Goal: Information Seeking & Learning: Check status

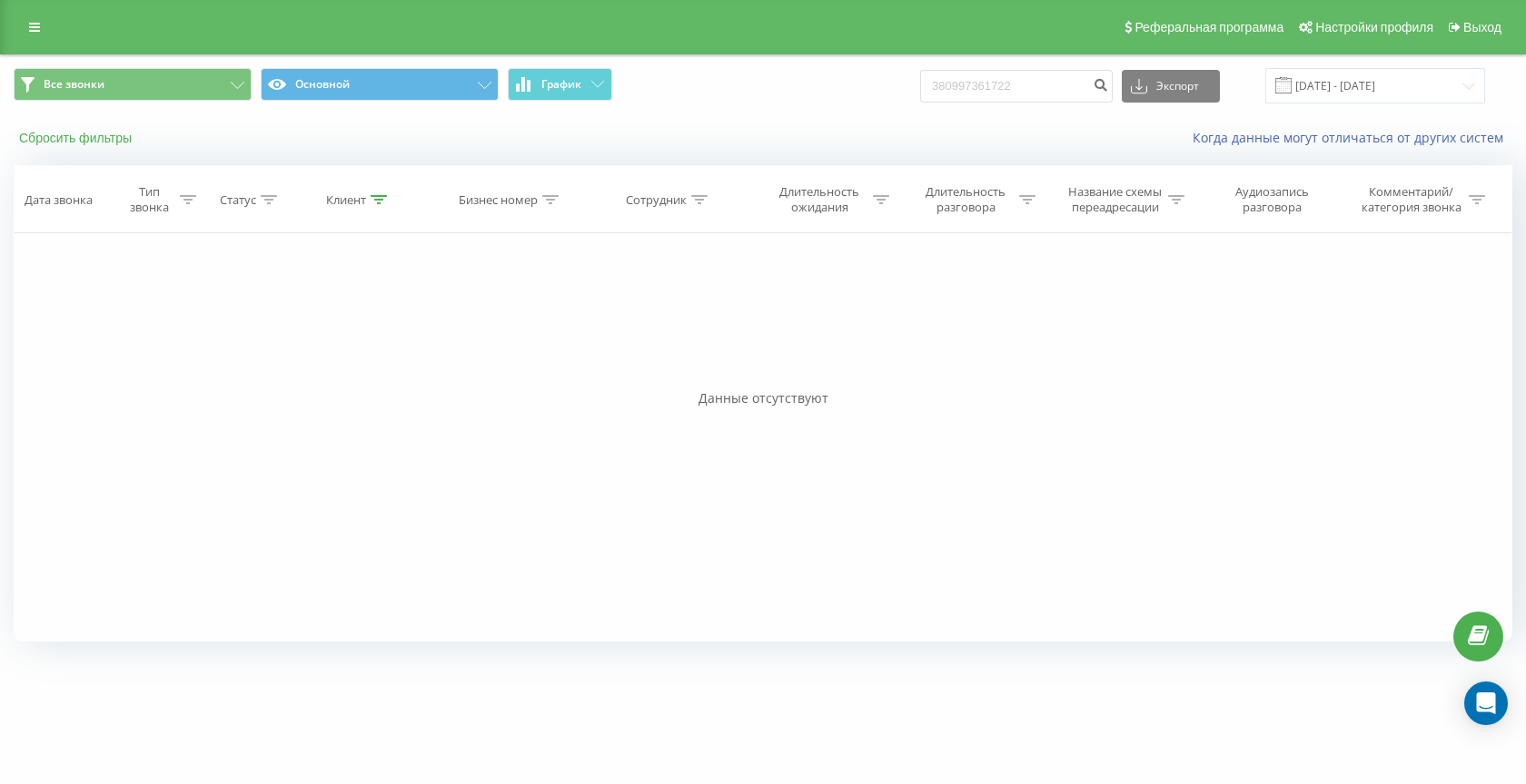
click at [109, 140] on button "Сбросить фильтры" at bounding box center [77, 137] width 128 height 16
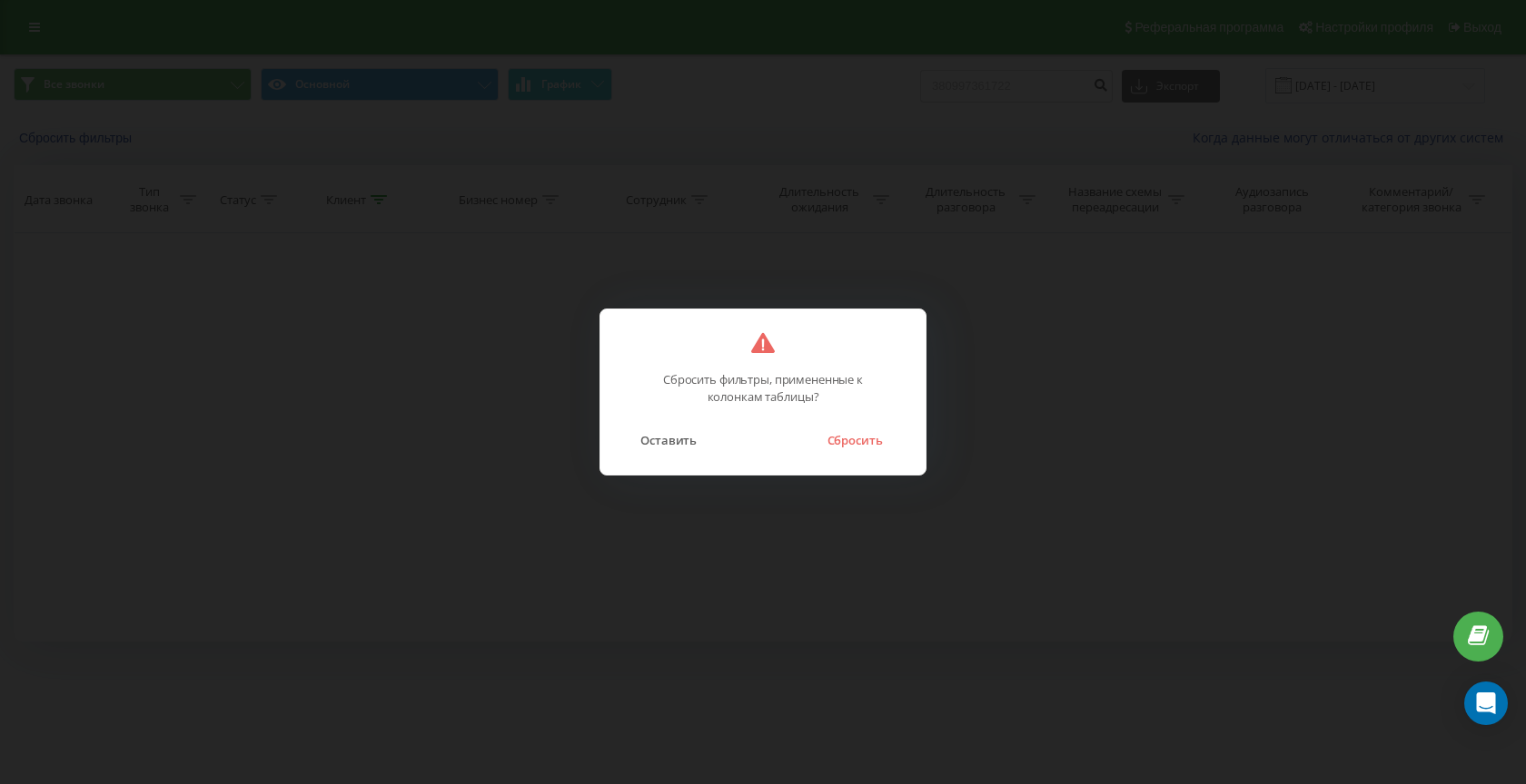
click at [871, 448] on button "Сбросить" at bounding box center [854, 440] width 73 height 24
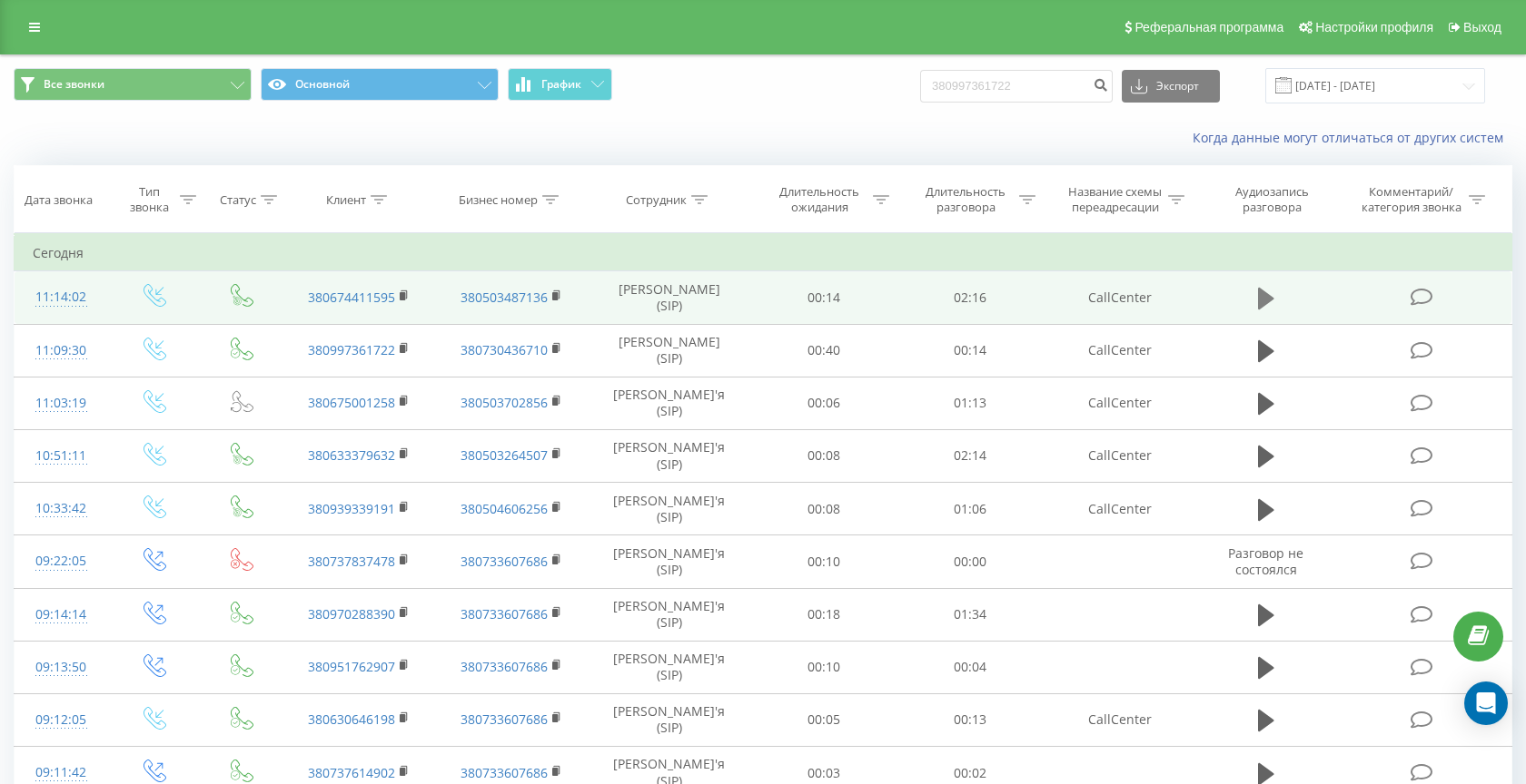
click at [1258, 302] on icon at bounding box center [1265, 298] width 16 height 22
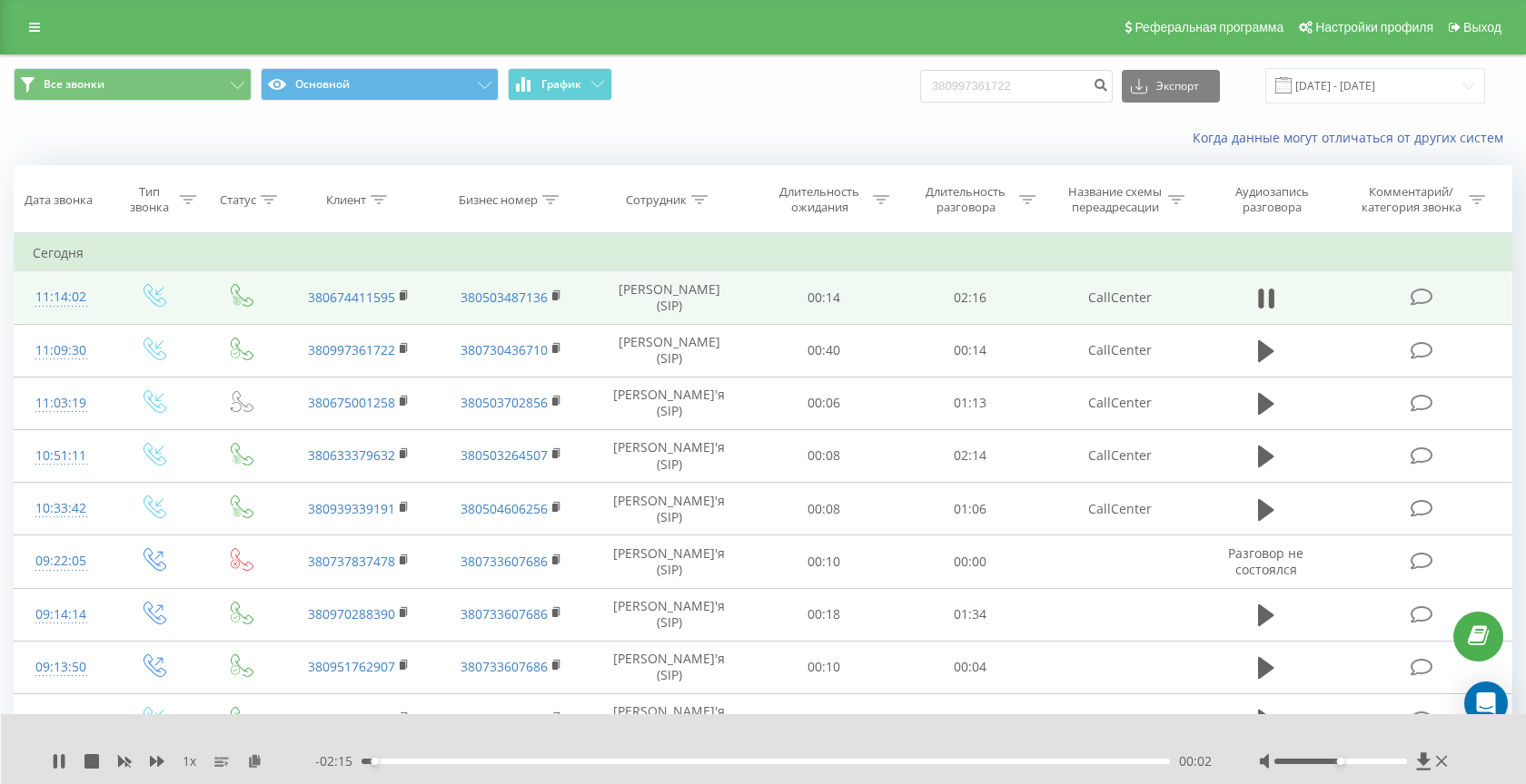
click at [402, 765] on div "- 02:15 00:02 00:02" at bounding box center [763, 761] width 898 height 18
click at [402, 760] on div "00:02" at bounding box center [765, 762] width 808 height 6
click at [479, 763] on div "00:20" at bounding box center [765, 762] width 808 height 6
click at [534, 762] on div "00:25" at bounding box center [765, 762] width 808 height 6
click at [519, 763] on div "00:30" at bounding box center [765, 762] width 808 height 6
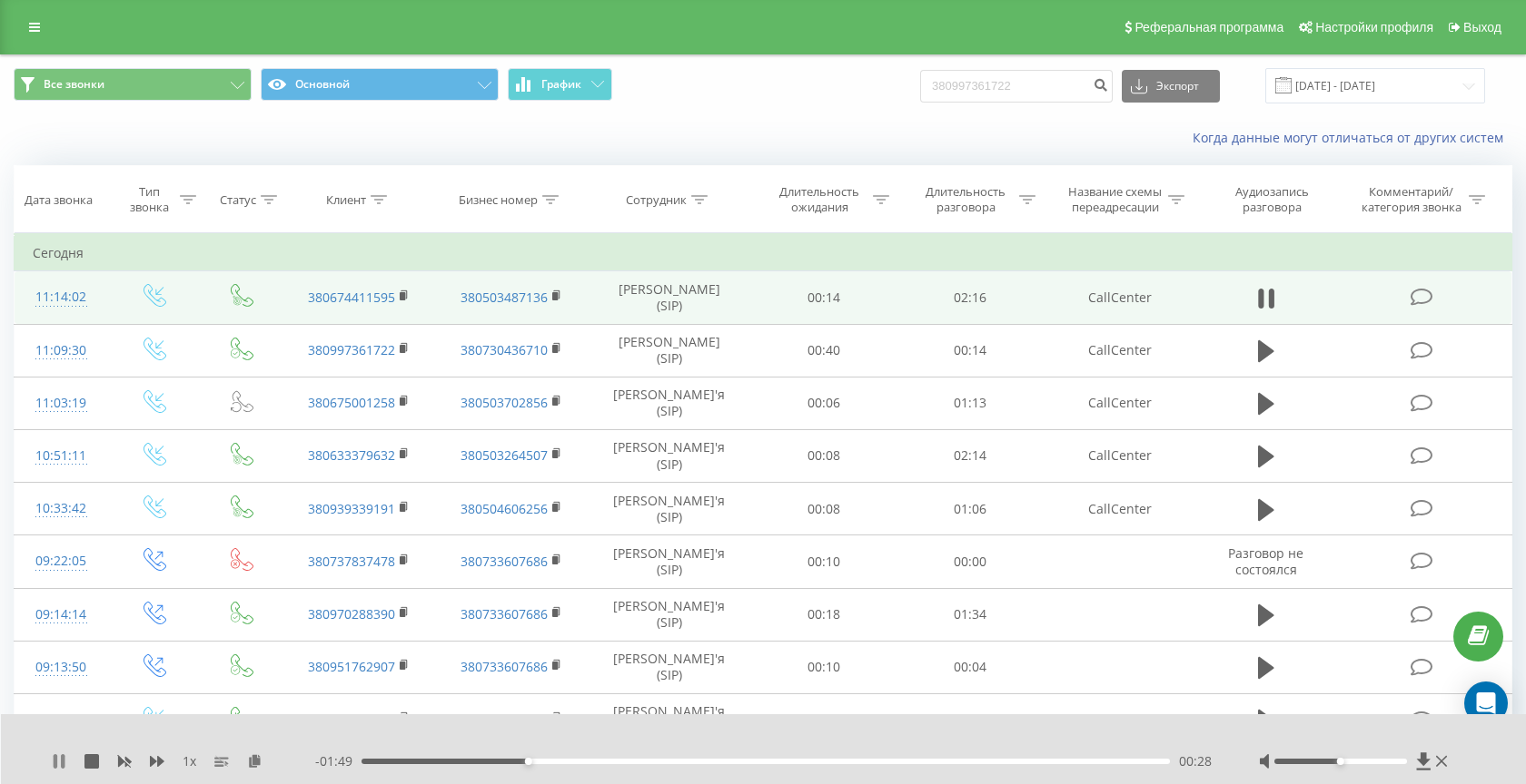
click at [58, 767] on icon at bounding box center [58, 761] width 14 height 14
click at [400, 292] on icon at bounding box center [405, 295] width 10 height 12
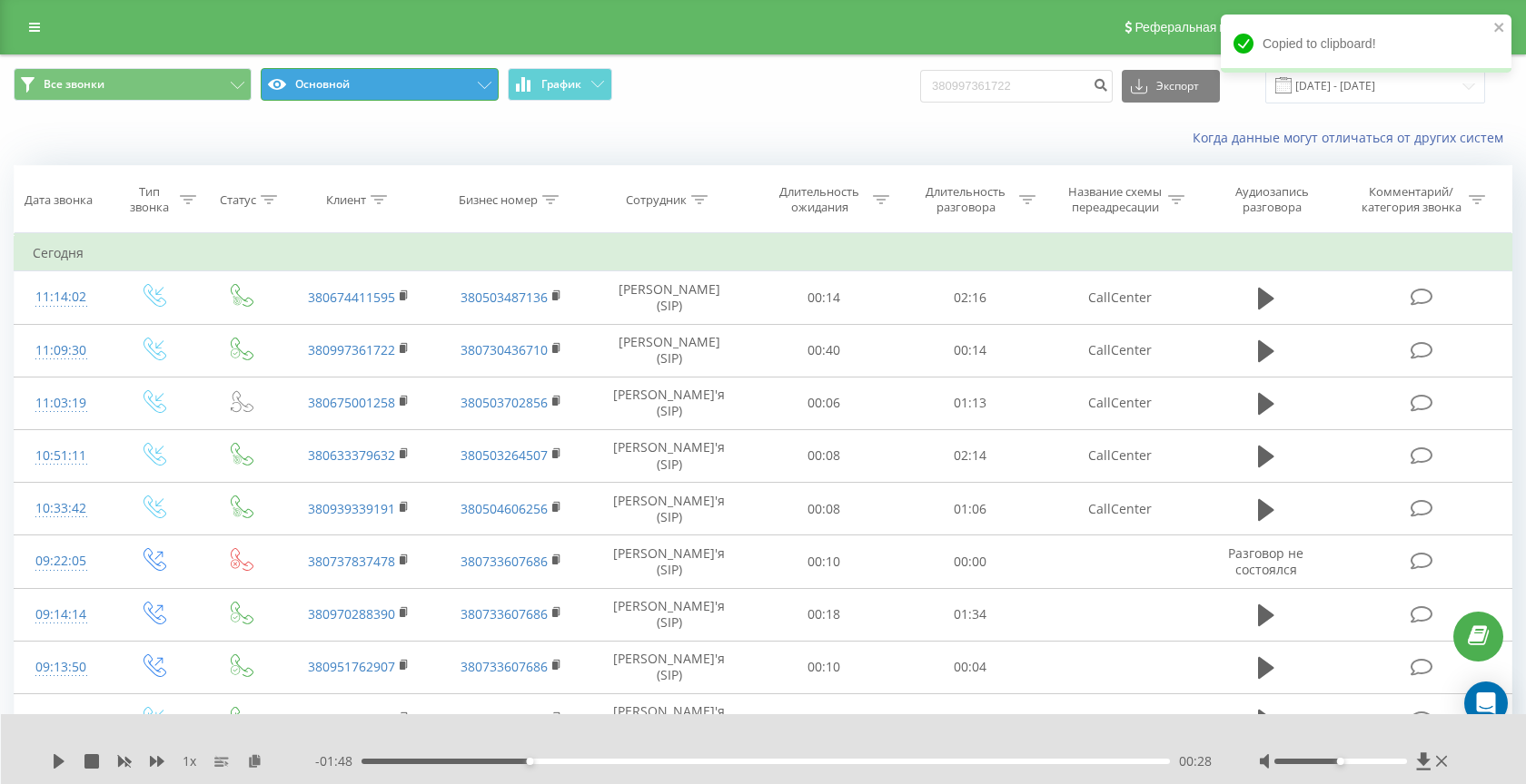
click at [364, 88] on button "Основной" at bounding box center [380, 85] width 238 height 32
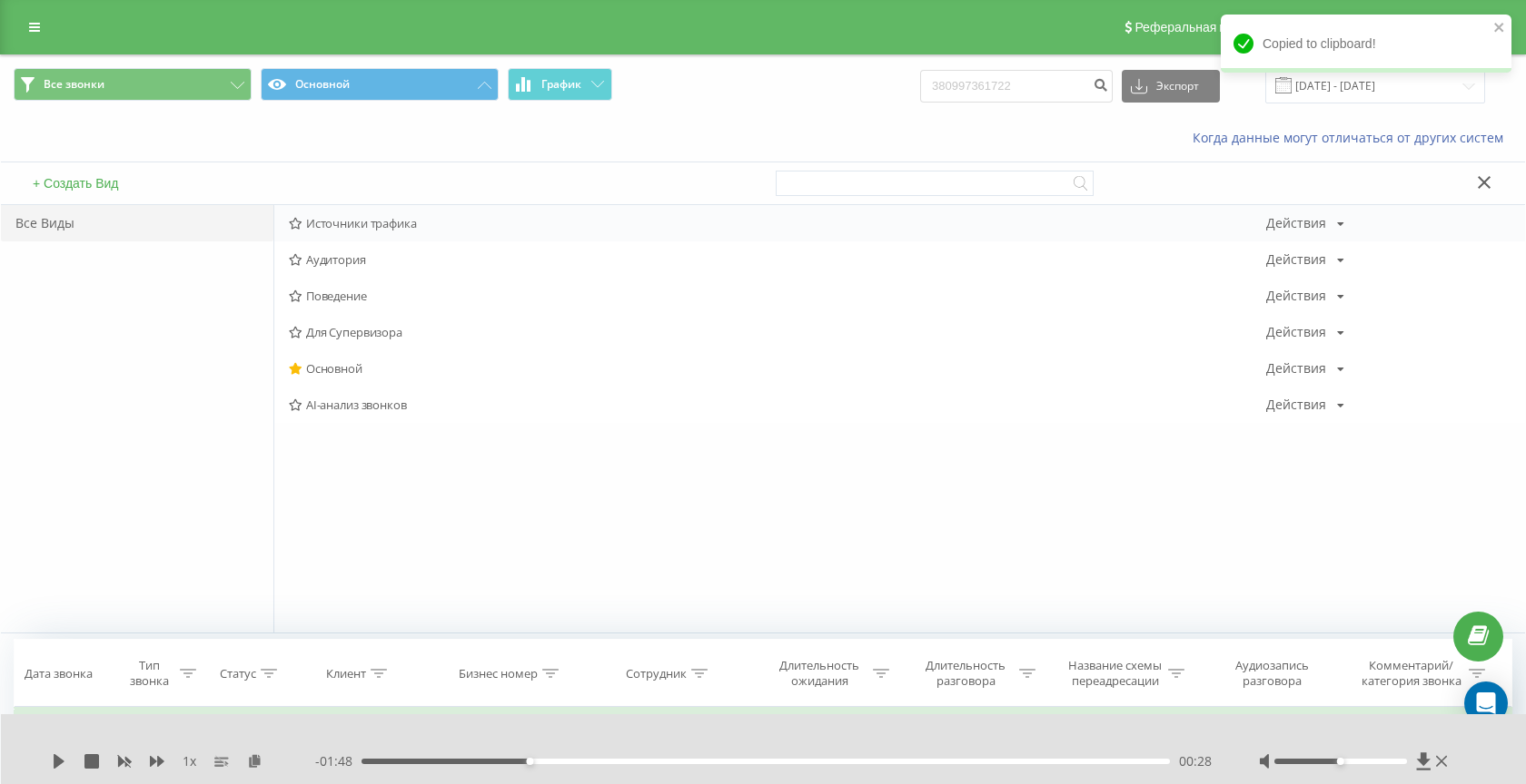
click at [365, 226] on span "Источники трафика" at bounding box center [777, 223] width 977 height 12
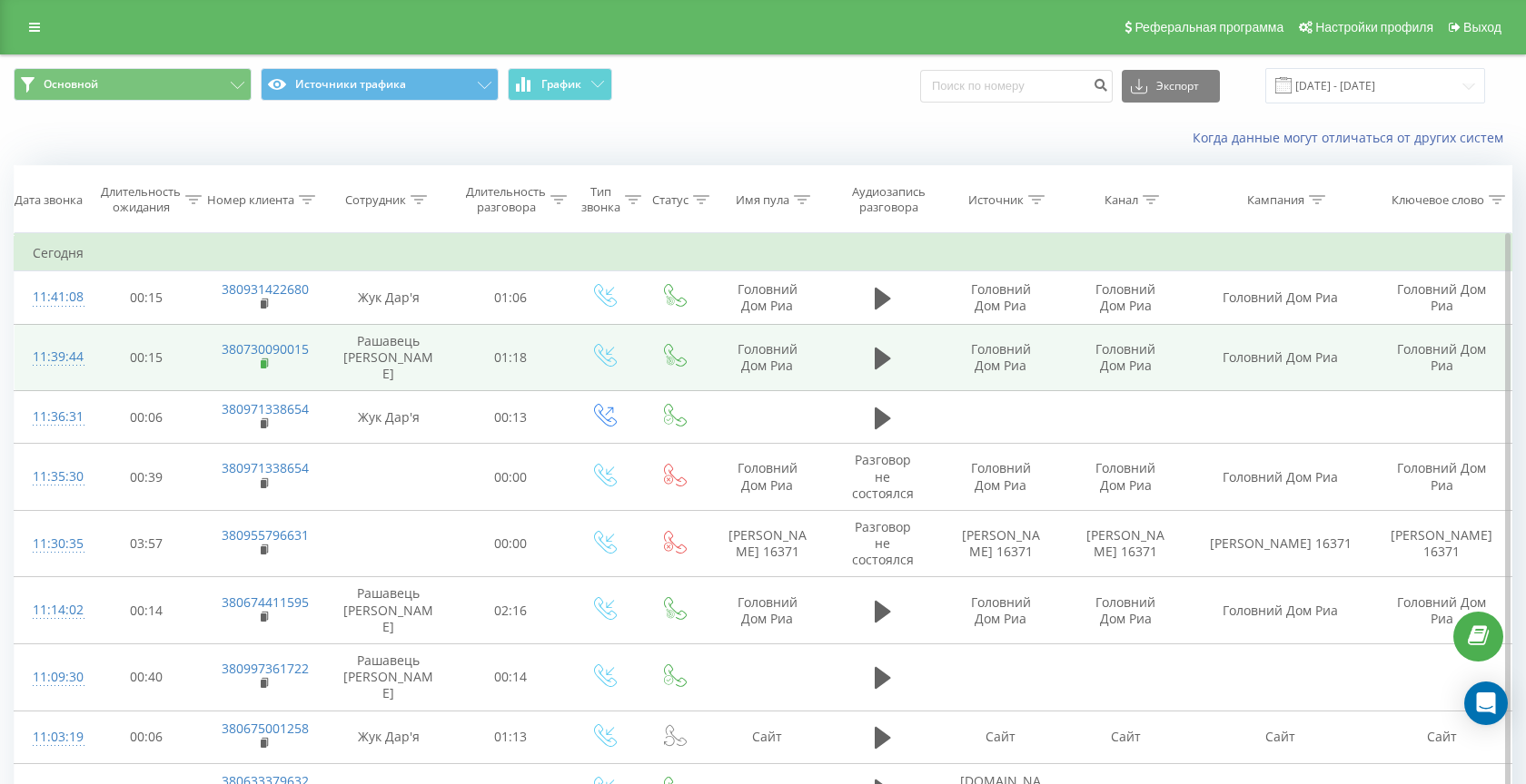
click at [264, 361] on rect at bounding box center [264, 364] width 6 height 9
